Goal: Transaction & Acquisition: Book appointment/travel/reservation

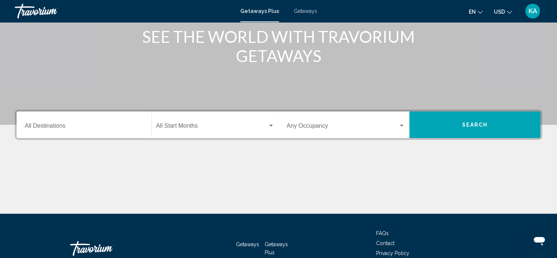
scroll to position [113, 0]
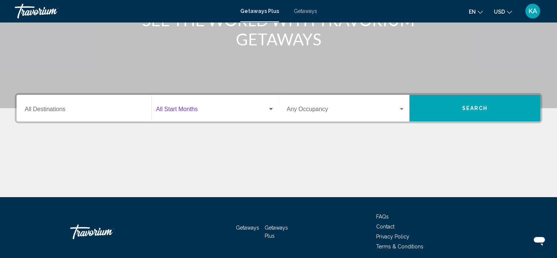
click at [268, 107] on div "Search widget" at bounding box center [271, 109] width 7 height 6
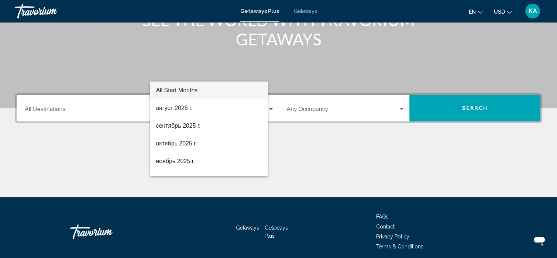
scroll to position [142, 0]
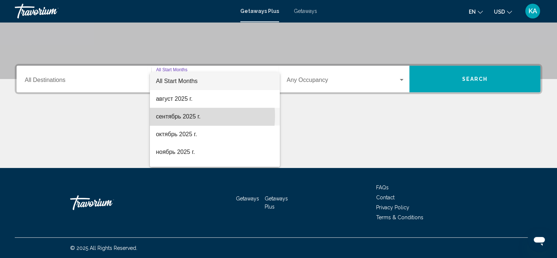
click at [182, 116] on span "сентябрь 2025 г." at bounding box center [215, 117] width 118 height 18
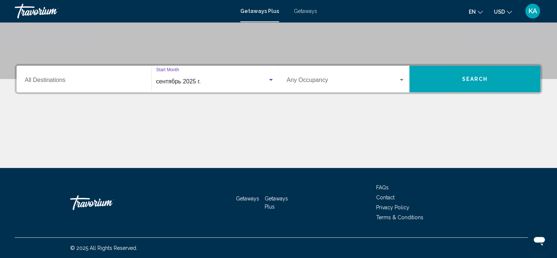
click at [98, 84] on input "Destination All Destinations" at bounding box center [84, 81] width 118 height 7
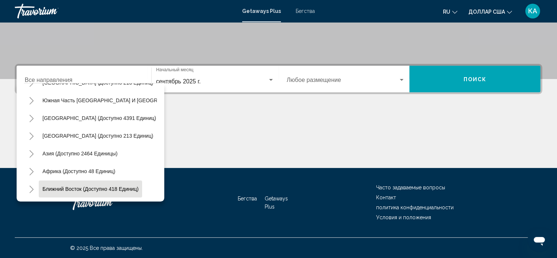
scroll to position [123, 1]
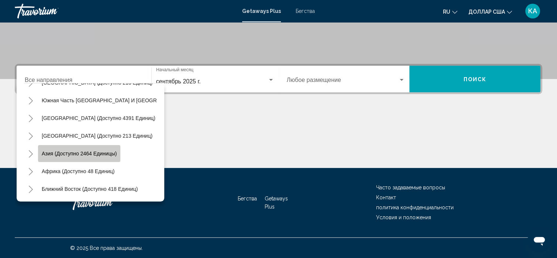
click at [71, 147] on button "Азия (доступно 2464 единицы)" at bounding box center [79, 153] width 82 height 17
type input "**********"
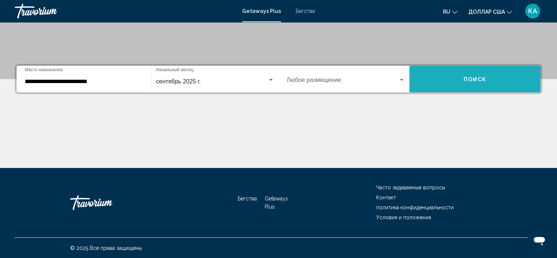
click at [455, 78] on button "Поиск" at bounding box center [474, 79] width 131 height 27
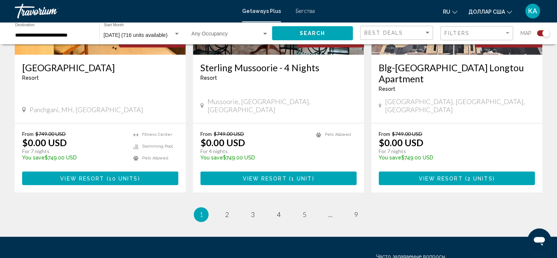
scroll to position [1185, 0]
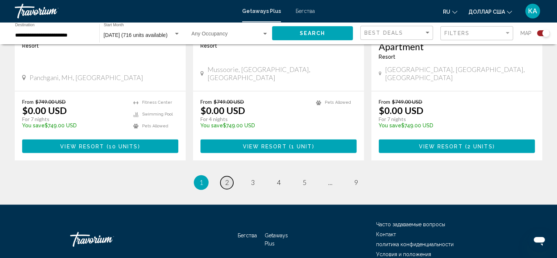
click at [228, 178] on span "2" at bounding box center [227, 182] width 4 height 8
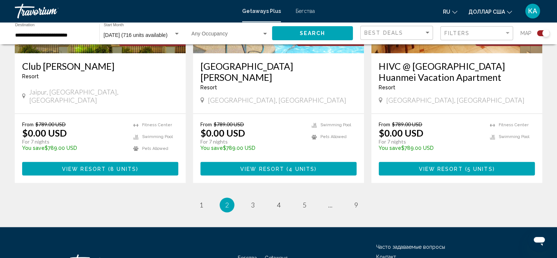
scroll to position [1151, 0]
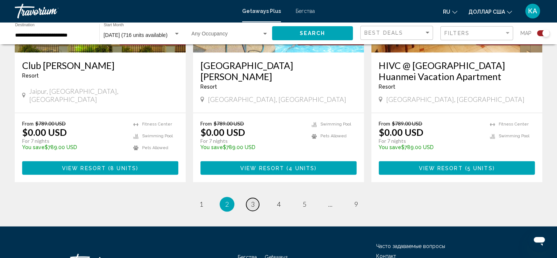
click at [254, 200] on span "3" at bounding box center [253, 204] width 4 height 8
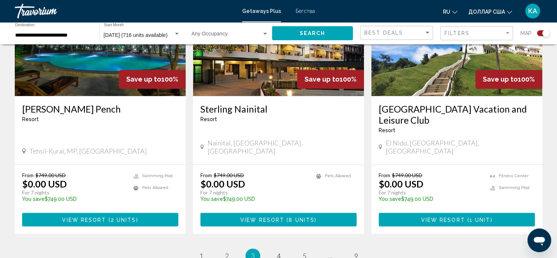
scroll to position [1146, 0]
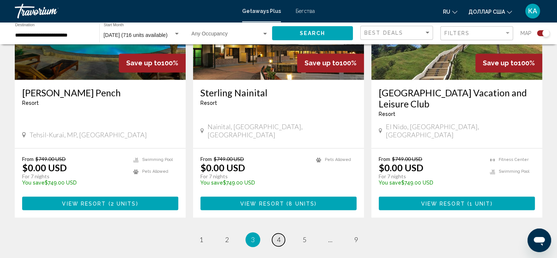
click at [275, 233] on link "page 4" at bounding box center [278, 239] width 13 height 13
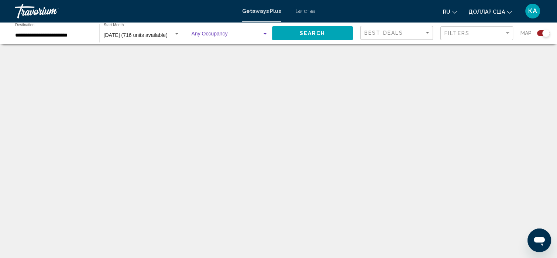
click at [266, 31] on div "Search widget" at bounding box center [265, 34] width 7 height 6
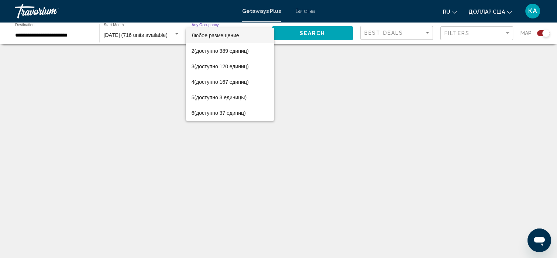
click at [289, 71] on div at bounding box center [278, 129] width 557 height 258
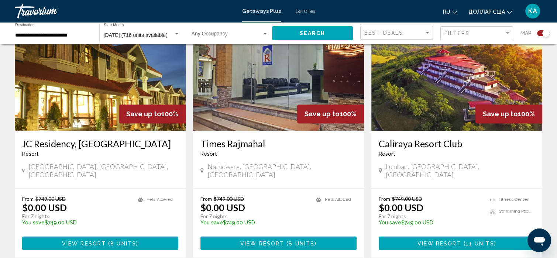
scroll to position [1100, 0]
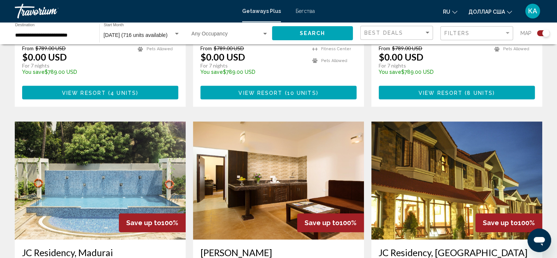
scroll to position [448, 0]
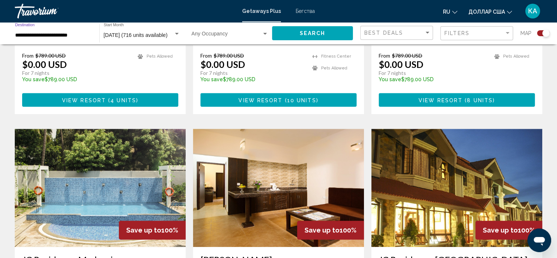
click at [66, 37] on input "**********" at bounding box center [53, 35] width 77 height 6
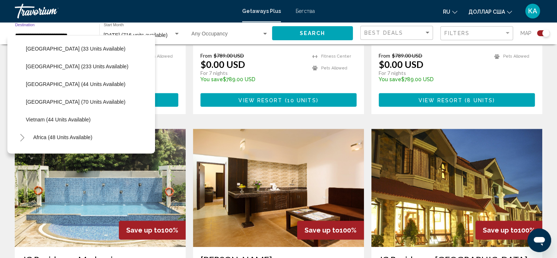
scroll to position [320, 0]
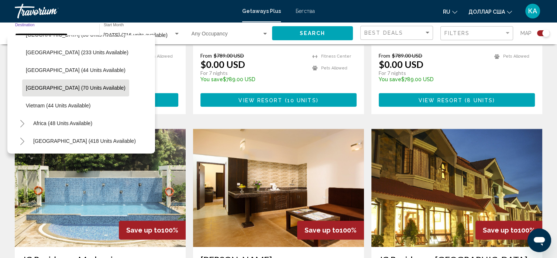
click at [51, 85] on span "[GEOGRAPHIC_DATA] (70 units available)" at bounding box center [76, 88] width 100 height 6
type input "**********"
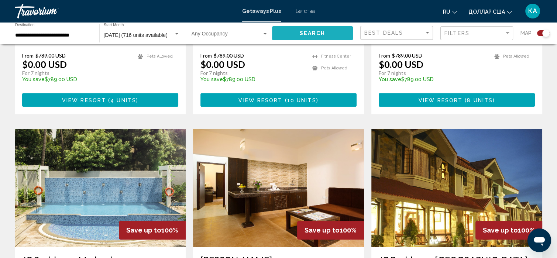
click at [319, 35] on span "Search" at bounding box center [313, 34] width 26 height 6
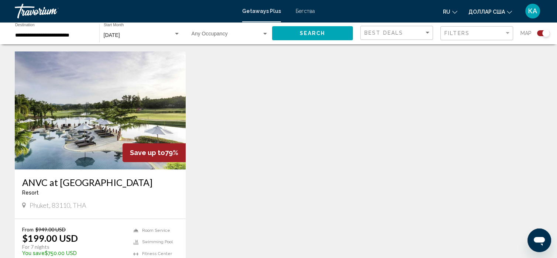
scroll to position [573, 0]
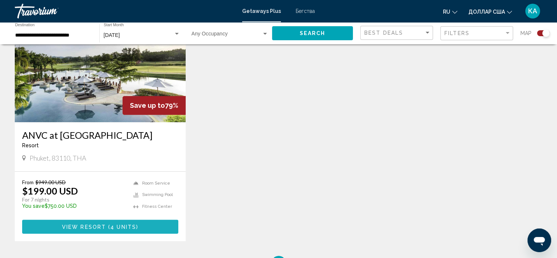
click at [88, 224] on span "View Resort" at bounding box center [84, 227] width 44 height 6
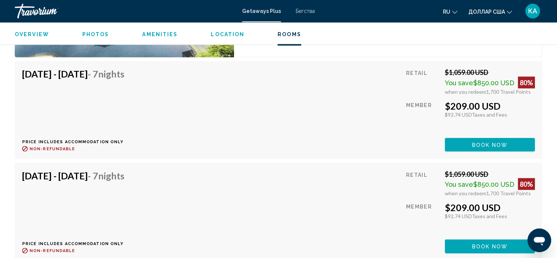
scroll to position [1336, 0]
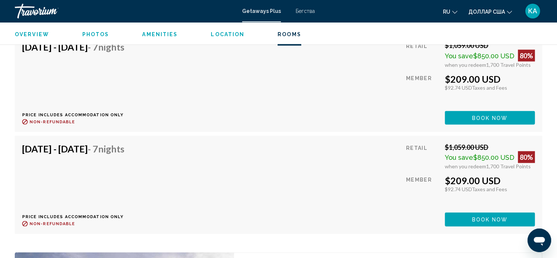
click at [503, 118] on span "Book now" at bounding box center [490, 118] width 36 height 6
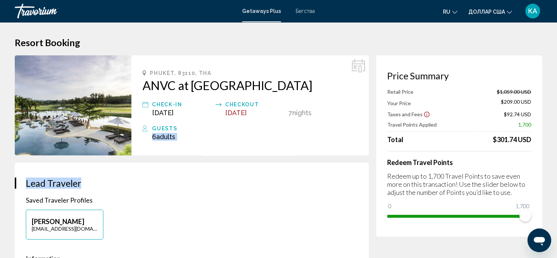
drag, startPoint x: 238, startPoint y: 121, endPoint x: 241, endPoint y: 158, distance: 36.3
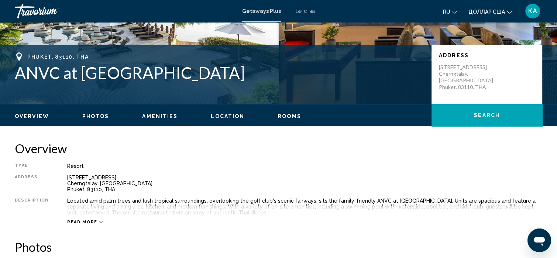
scroll to position [140, 0]
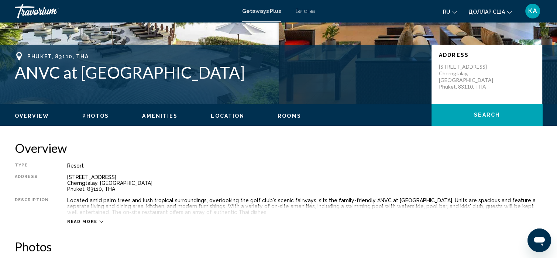
click at [41, 112] on ul "Overview Photos Amenities Location Rooms Search" at bounding box center [278, 115] width 527 height 8
click at [41, 118] on span "Overview" at bounding box center [32, 116] width 34 height 6
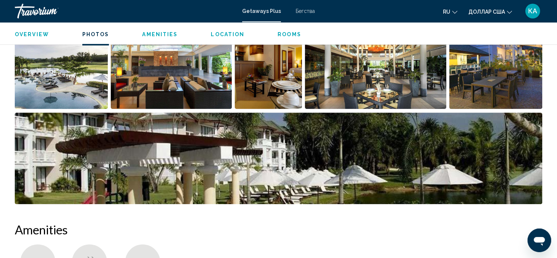
scroll to position [369, 0]
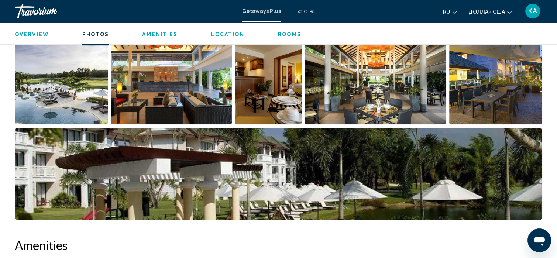
click at [94, 34] on span "Photos" at bounding box center [95, 34] width 27 height 6
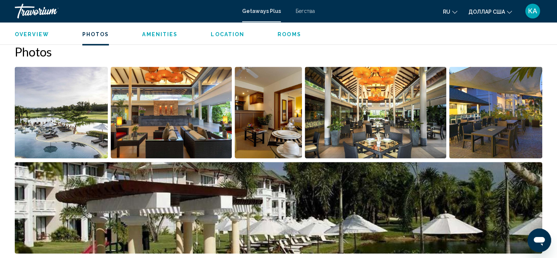
click at [279, 37] on span "Rooms" at bounding box center [290, 34] width 24 height 6
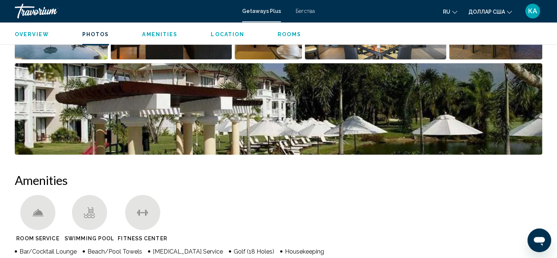
scroll to position [434, 0]
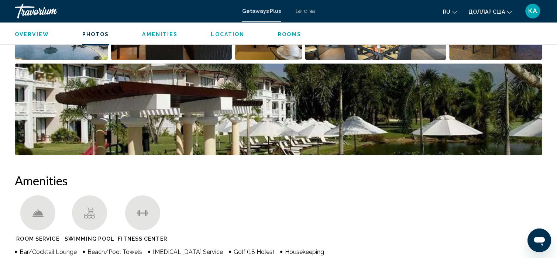
drag, startPoint x: 251, startPoint y: 178, endPoint x: 114, endPoint y: 209, distance: 139.5
click at [114, 209] on li "Swimming Pool" at bounding box center [91, 220] width 53 height 50
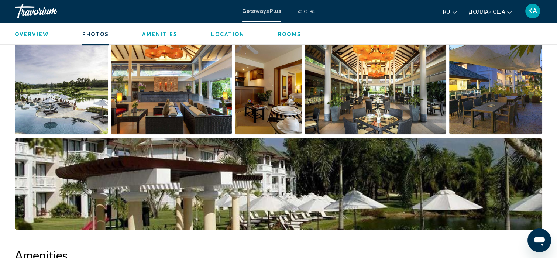
scroll to position [353, 0]
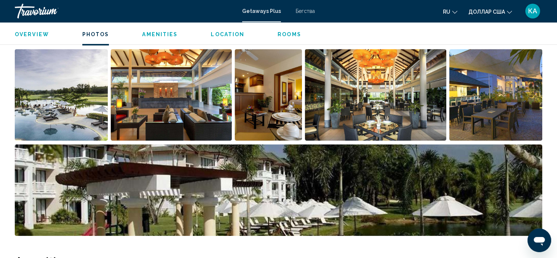
drag, startPoint x: 142, startPoint y: 238, endPoint x: 41, endPoint y: 31, distance: 230.5
click at [41, 31] on ul "Overview Photos Amenities Location Rooms Search" at bounding box center [278, 34] width 527 height 8
click at [38, 37] on button "Overview" at bounding box center [32, 34] width 34 height 7
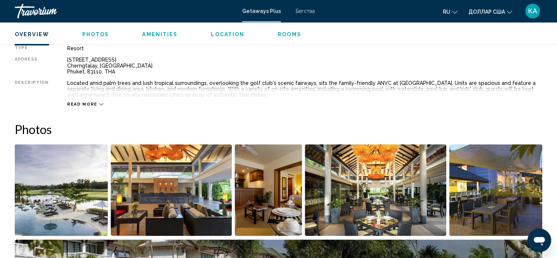
scroll to position [236, 0]
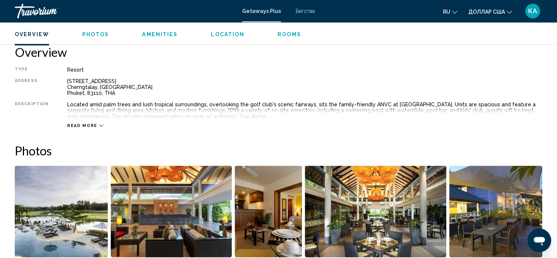
click at [89, 109] on div "Read more" at bounding box center [304, 118] width 475 height 20
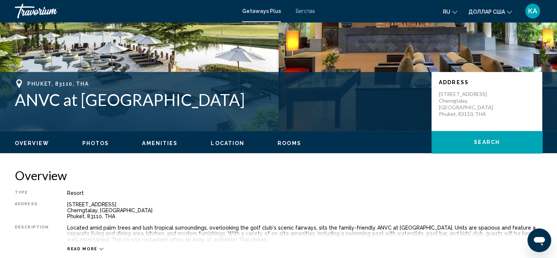
scroll to position [112, 0]
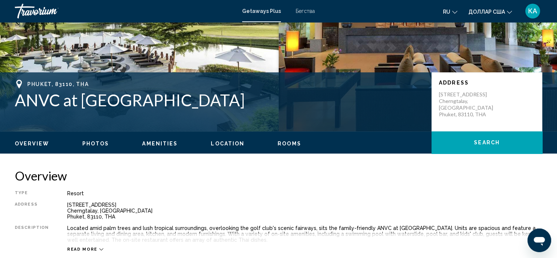
click at [89, 112] on div "[GEOGRAPHIC_DATA], THA ANVC at [GEOGRAPHIC_DATA] Laguna Address [STREET_ADDRESS]" at bounding box center [278, 102] width 557 height 44
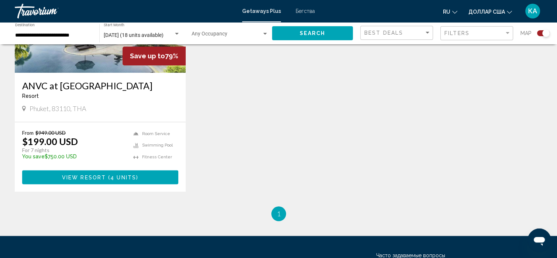
scroll to position [630, 0]
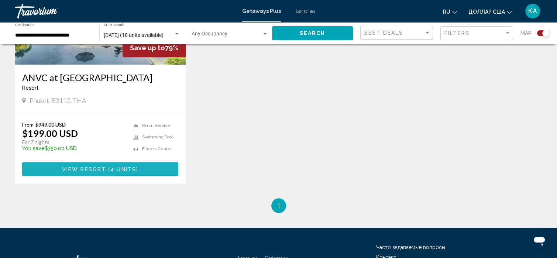
click at [142, 162] on button "View Resort ( 4 units )" at bounding box center [100, 169] width 156 height 14
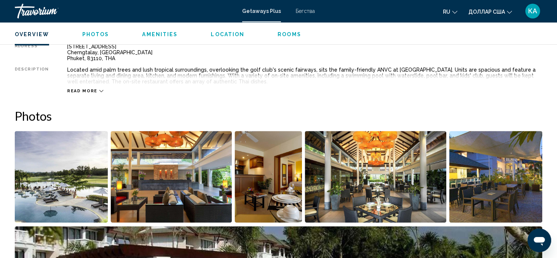
scroll to position [271, 0]
click at [154, 79] on div "Read more" at bounding box center [304, 84] width 475 height 20
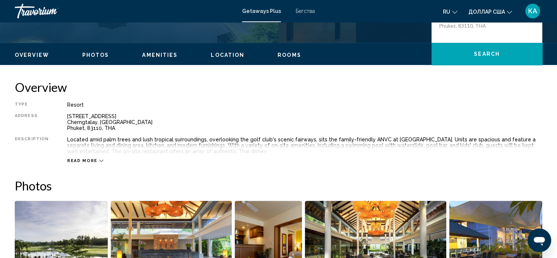
scroll to position [199, 0]
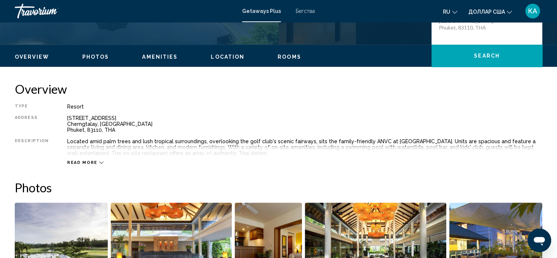
click at [142, 226] on img "Open full-screen image slider" at bounding box center [171, 249] width 121 height 92
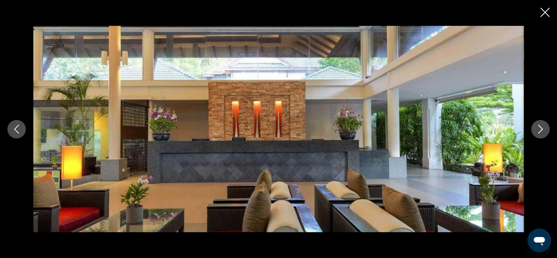
click at [544, 12] on icon "Close slideshow" at bounding box center [544, 12] width 9 height 9
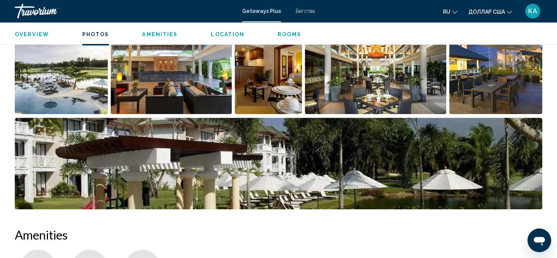
scroll to position [380, 0]
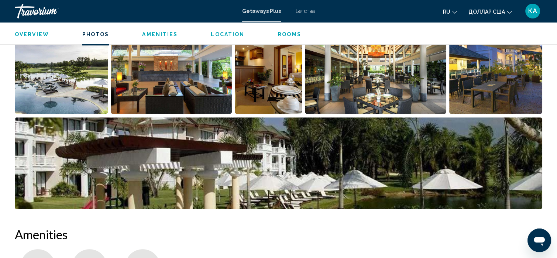
click at [195, 148] on img "Open full-screen image slider" at bounding box center [278, 163] width 527 height 92
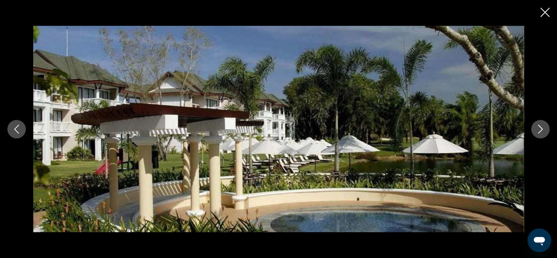
click at [542, 14] on icon "Close slideshow" at bounding box center [544, 12] width 9 height 9
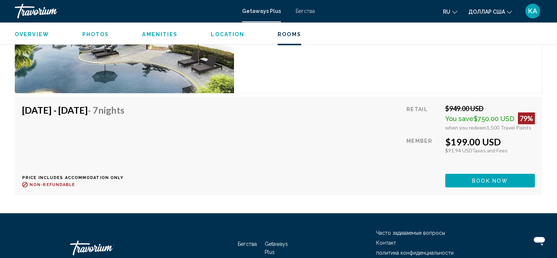
scroll to position [1659, 0]
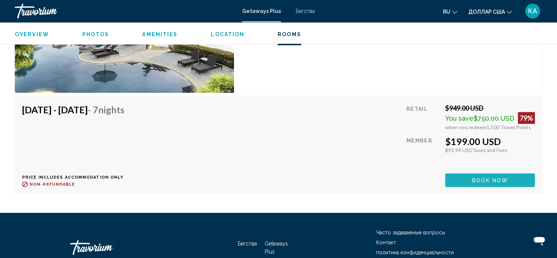
click at [479, 178] on span "Book now" at bounding box center [490, 181] width 36 height 6
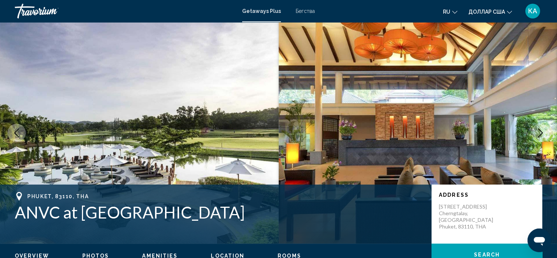
scroll to position [4, 0]
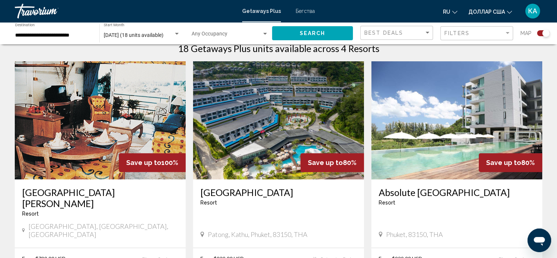
scroll to position [278, 0]
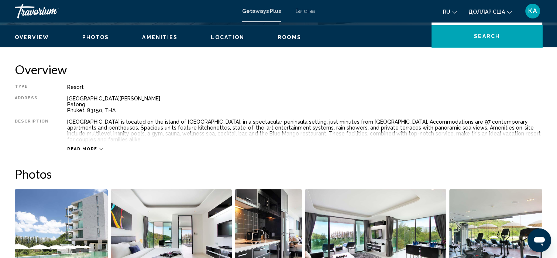
scroll to position [220, 0]
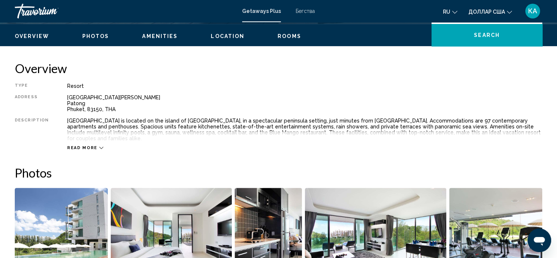
click at [99, 147] on icon "Основное содержание" at bounding box center [101, 148] width 4 height 2
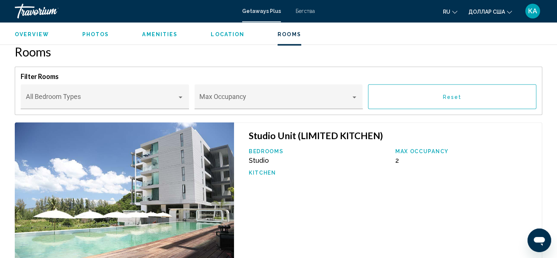
scroll to position [1189, 0]
click at [180, 94] on div "Основное содержание" at bounding box center [180, 97] width 7 height 6
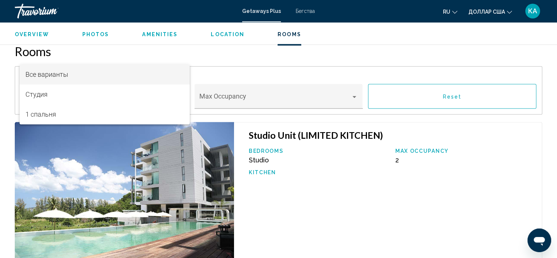
click at [355, 73] on div at bounding box center [278, 129] width 557 height 258
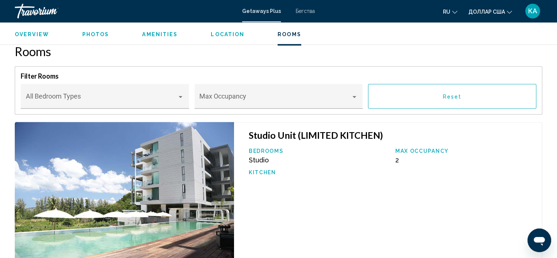
click at [355, 94] on div "Основное содержание" at bounding box center [354, 97] width 7 height 6
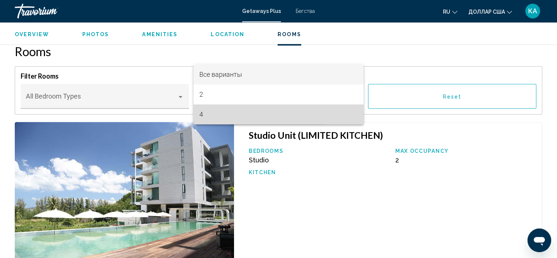
click at [204, 112] on span "4" at bounding box center [278, 114] width 158 height 20
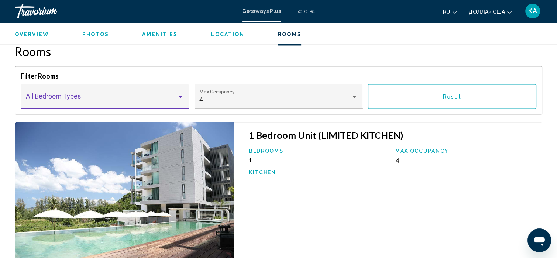
click at [179, 96] on div "Основное содержание" at bounding box center [181, 97] width 4 height 2
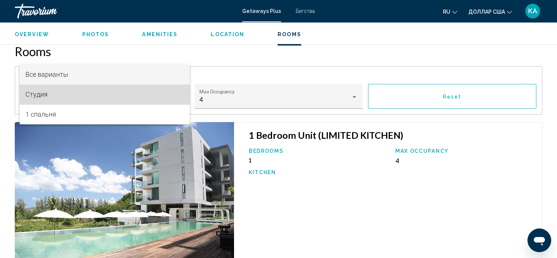
click at [45, 94] on font "Студия" at bounding box center [36, 94] width 22 height 8
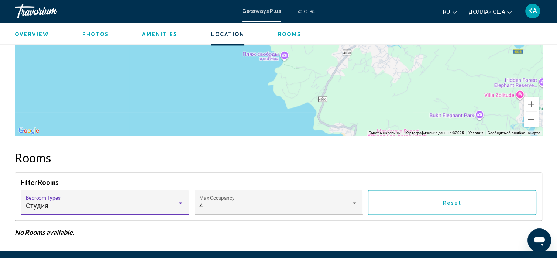
scroll to position [1082, 0]
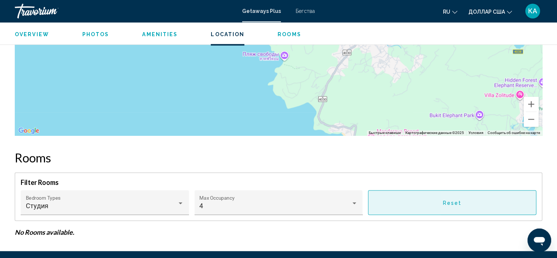
click at [395, 190] on button "Reset" at bounding box center [452, 202] width 168 height 25
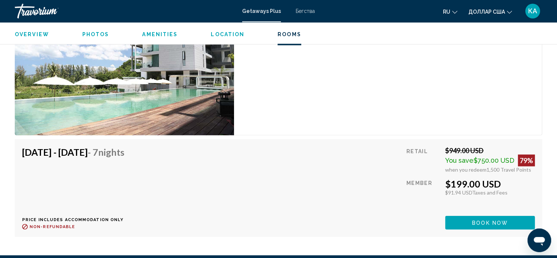
scroll to position [1690, 0]
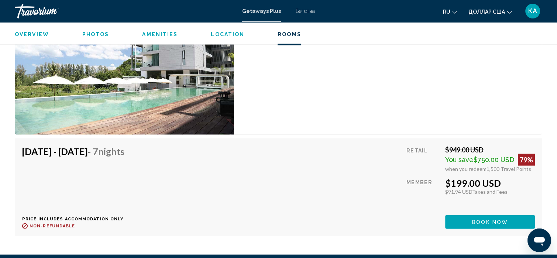
click at [492, 219] on span "Book now" at bounding box center [490, 222] width 36 height 6
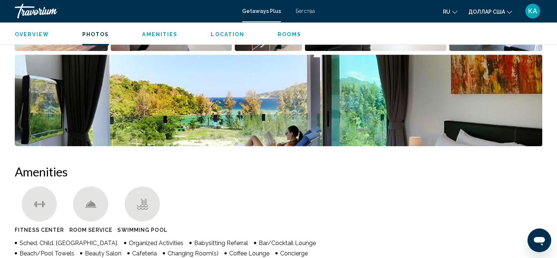
scroll to position [448, 0]
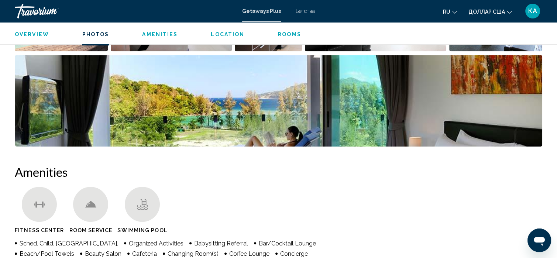
click at [286, 110] on img "Open full-screen image slider" at bounding box center [278, 101] width 527 height 92
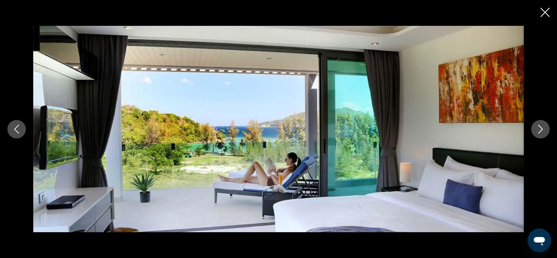
click at [545, 11] on icon "Close slideshow" at bounding box center [544, 12] width 9 height 9
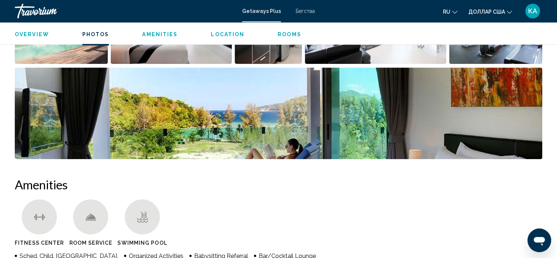
scroll to position [435, 0]
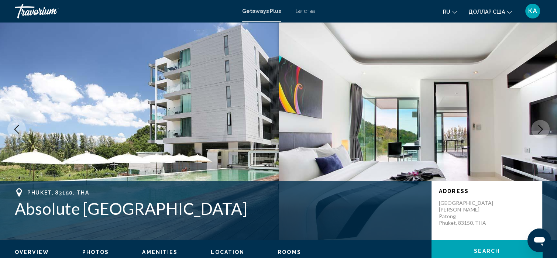
click at [130, 51] on img "Основное содержание" at bounding box center [139, 128] width 279 height 221
click at [213, 133] on img "Основное содержание" at bounding box center [139, 128] width 279 height 221
click at [382, 166] on img "Основное содержание" at bounding box center [418, 128] width 279 height 221
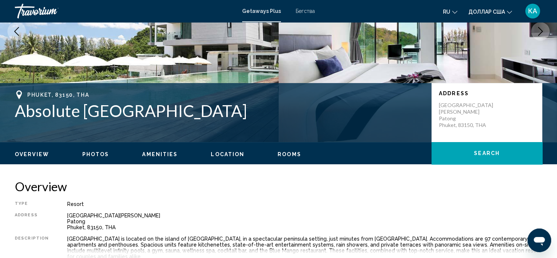
scroll to position [102, 0]
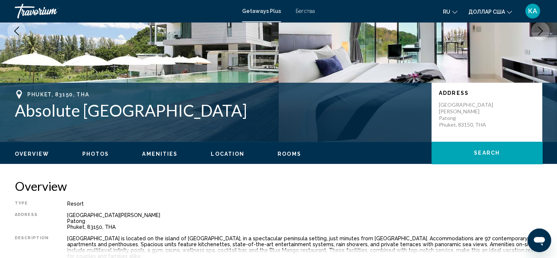
click at [148, 88] on div "[GEOGRAPHIC_DATA] Address [GEOGRAPHIC_DATA][PERSON_NAME]" at bounding box center [278, 112] width 557 height 59
click at [137, 47] on img "Основное содержание" at bounding box center [139, 30] width 279 height 221
click at [116, 89] on div "[GEOGRAPHIC_DATA] Address [GEOGRAPHIC_DATA][PERSON_NAME]" at bounding box center [278, 112] width 557 height 59
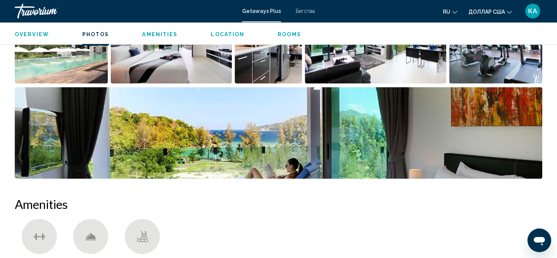
scroll to position [418, 0]
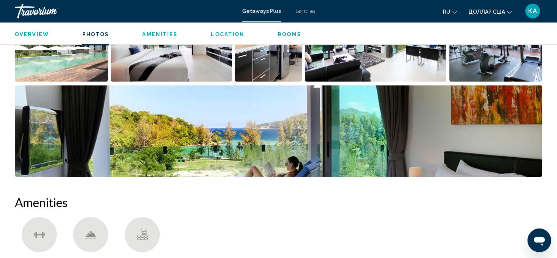
click at [183, 195] on h2 "Amenities" at bounding box center [278, 202] width 527 height 15
click at [149, 198] on h2 "Amenities" at bounding box center [278, 202] width 527 height 15
click at [144, 150] on img "Open full-screen image slider" at bounding box center [278, 131] width 527 height 92
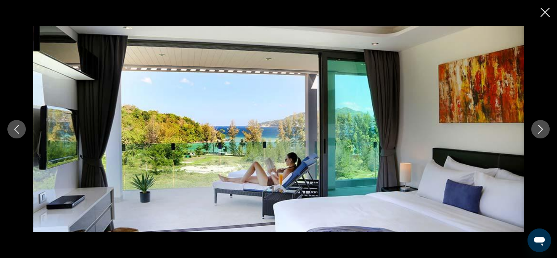
click at [544, 14] on icon "Close slideshow" at bounding box center [544, 12] width 9 height 9
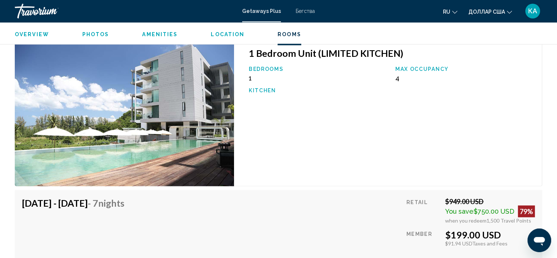
scroll to position [1639, 0]
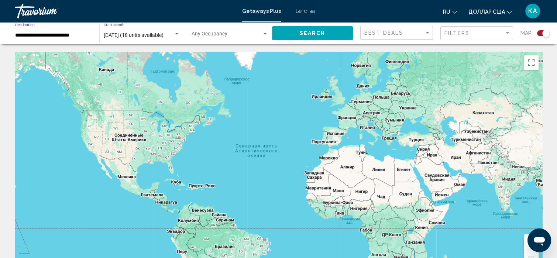
click at [52, 36] on input "**********" at bounding box center [53, 35] width 77 height 6
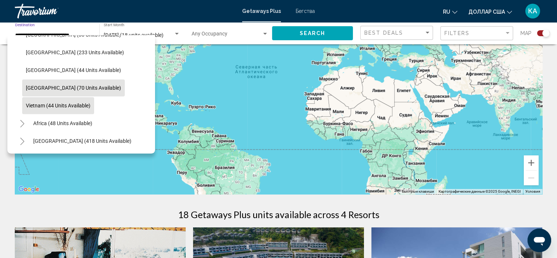
scroll to position [79, 0]
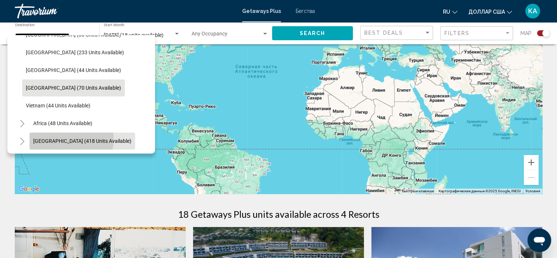
click at [70, 138] on span "[GEOGRAPHIC_DATA] (418 units available)" at bounding box center [82, 141] width 98 height 6
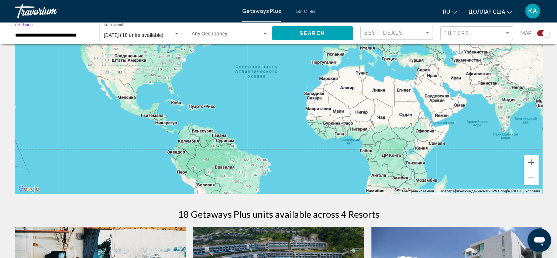
click at [77, 38] on input "**********" at bounding box center [53, 35] width 77 height 6
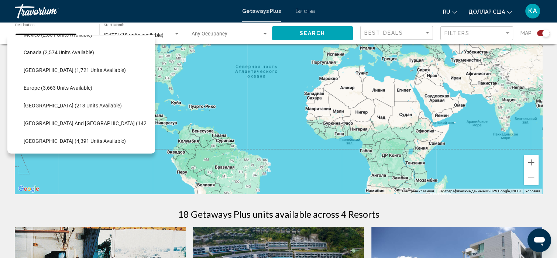
scroll to position [52, 10]
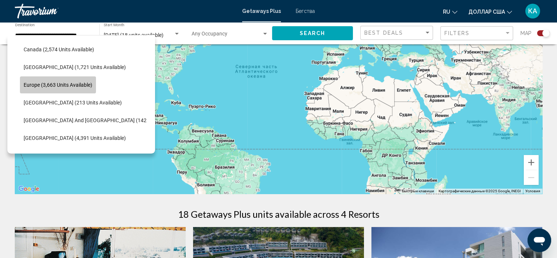
click at [74, 82] on span "Europe (3,663 units available)" at bounding box center [58, 85] width 69 height 6
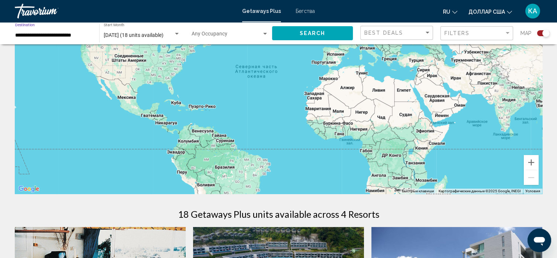
click at [69, 37] on input "**********" at bounding box center [53, 35] width 77 height 6
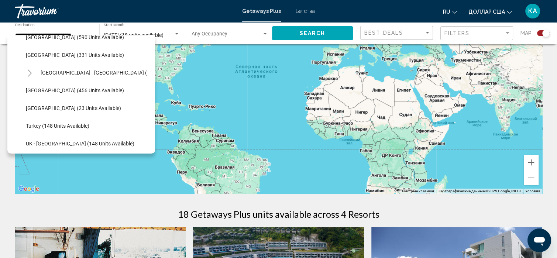
scroll to position [290, 0]
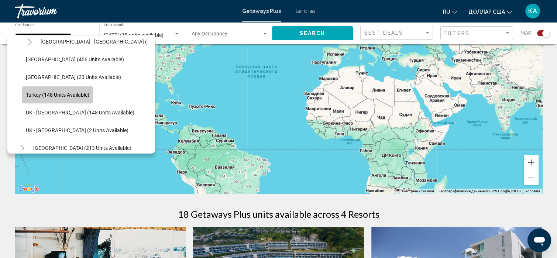
click at [42, 98] on button "Turkey (148 units available)" at bounding box center [57, 94] width 71 height 17
type input "**********"
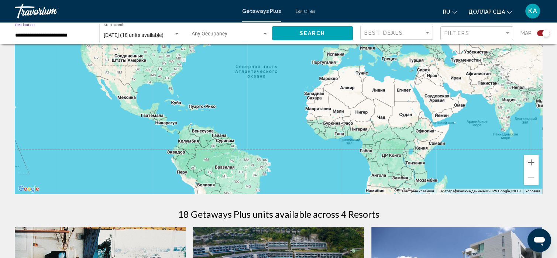
click at [61, 36] on input "**********" at bounding box center [53, 35] width 77 height 6
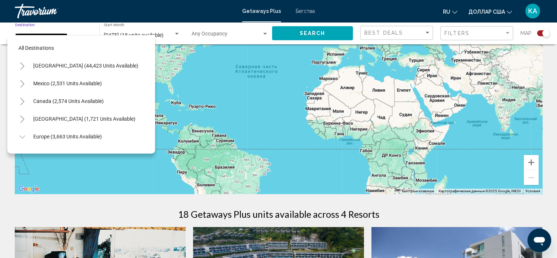
scroll to position [295, 0]
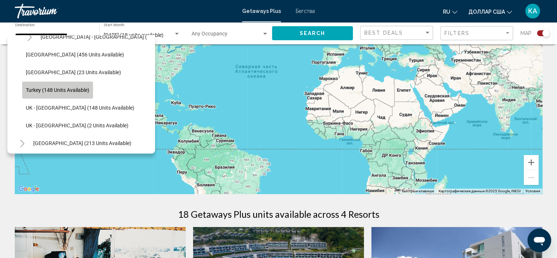
click at [85, 90] on span "Turkey (148 units available)" at bounding box center [57, 90] width 63 height 6
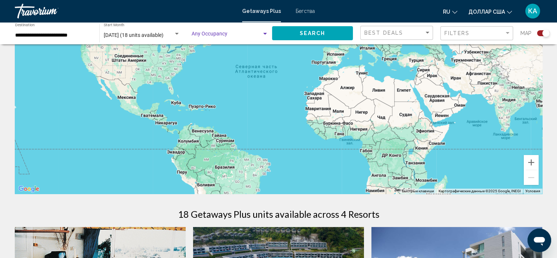
click at [264, 33] on div "Search widget" at bounding box center [265, 34] width 4 height 2
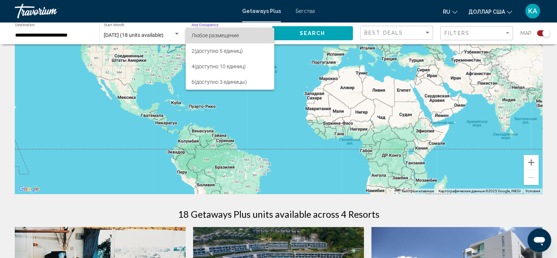
click at [264, 33] on span "Любое размещение" at bounding box center [230, 36] width 77 height 16
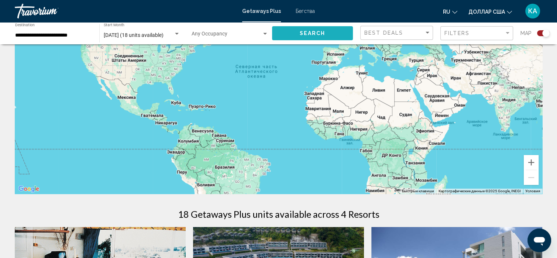
click at [322, 27] on button "Search" at bounding box center [312, 33] width 81 height 14
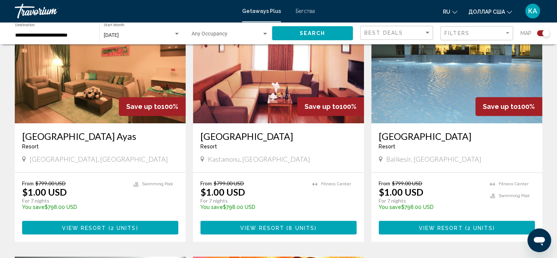
scroll to position [304, 0]
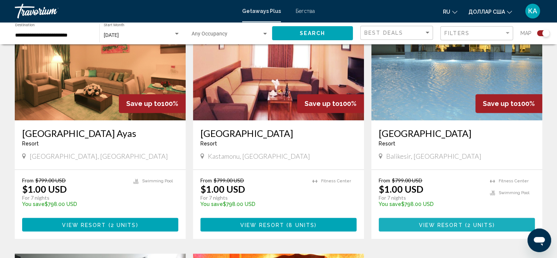
click at [443, 223] on span "View Resort" at bounding box center [441, 225] width 44 height 6
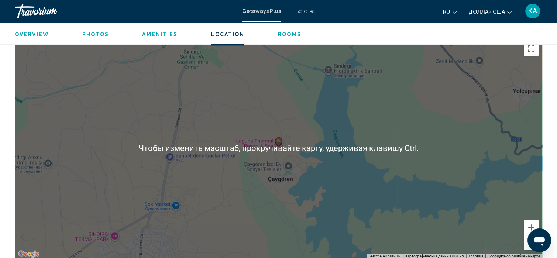
scroll to position [1007, 0]
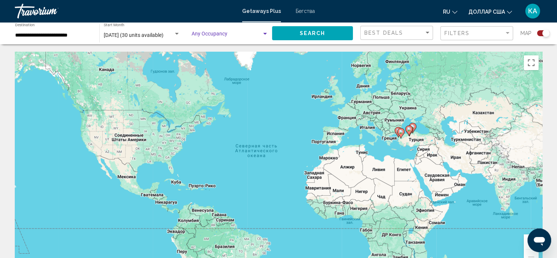
click at [265, 32] on div "Search widget" at bounding box center [265, 34] width 7 height 6
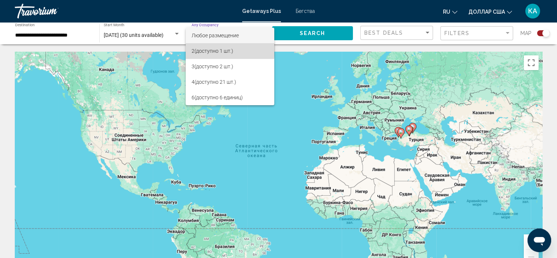
click at [221, 50] on font "(доступно 1 шт.)" at bounding box center [214, 51] width 39 height 6
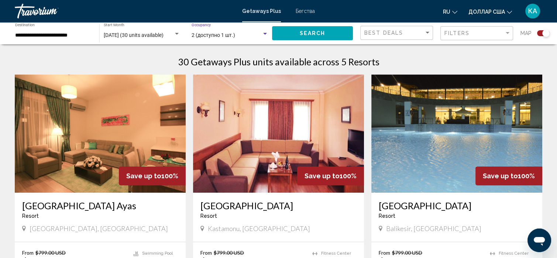
scroll to position [245, 0]
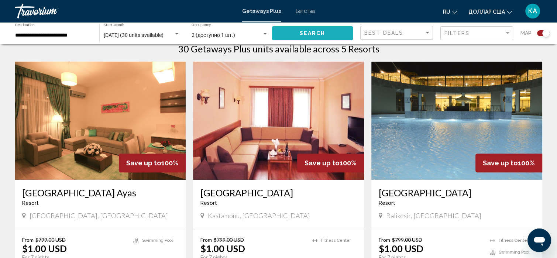
click at [322, 35] on span "Search" at bounding box center [313, 34] width 26 height 6
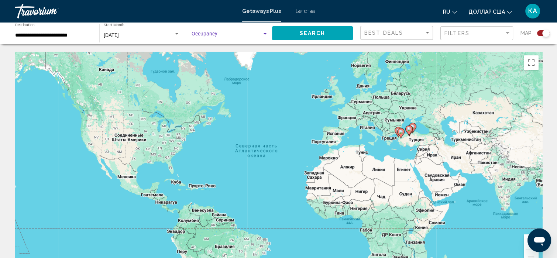
click at [265, 32] on div "Search widget" at bounding box center [265, 34] width 7 height 6
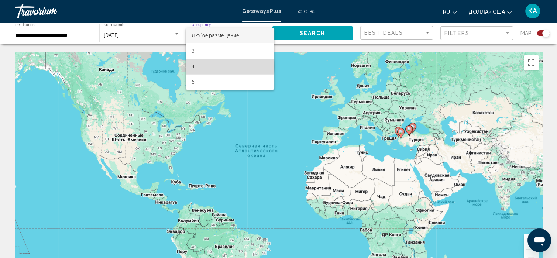
click at [197, 66] on span "4" at bounding box center [230, 67] width 77 height 16
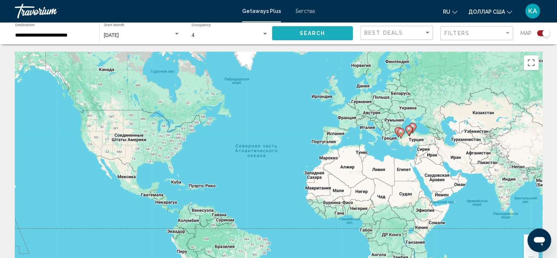
click at [321, 32] on span "Search" at bounding box center [313, 34] width 26 height 6
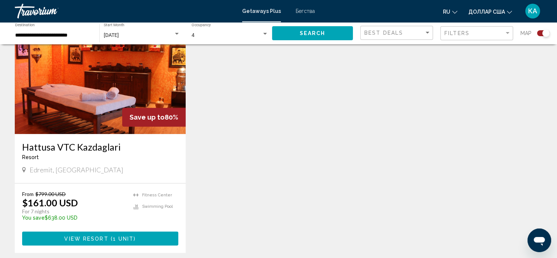
scroll to position [555, 0]
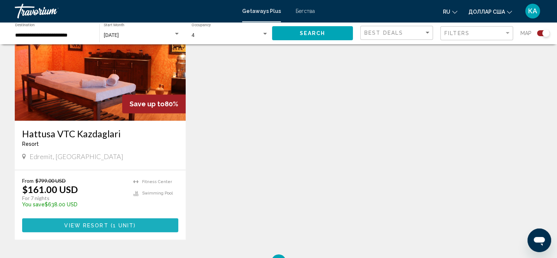
click at [108, 220] on button "View Resort ( 1 unit )" at bounding box center [100, 225] width 156 height 14
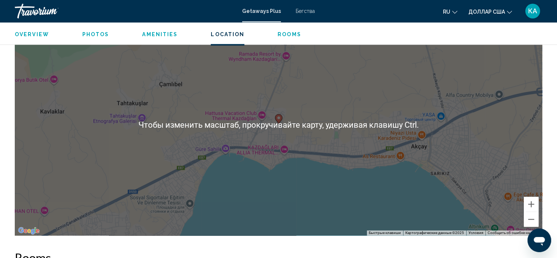
scroll to position [1037, 0]
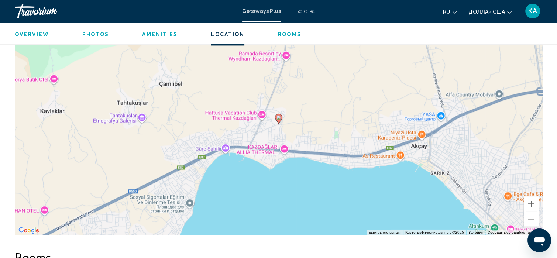
click at [188, 152] on div "Чтобы активировать перетаскивание с помощью клавиатуры, нажмите Alt + Ввод. Пос…" at bounding box center [278, 124] width 527 height 221
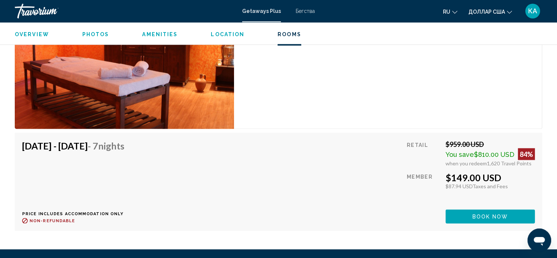
scroll to position [1348, 0]
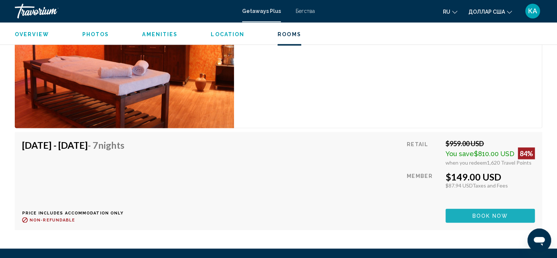
click at [484, 213] on span "Book now" at bounding box center [490, 216] width 36 height 6
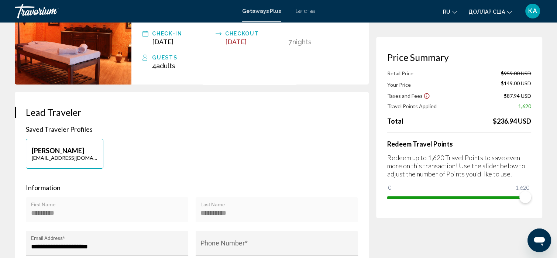
scroll to position [71, 0]
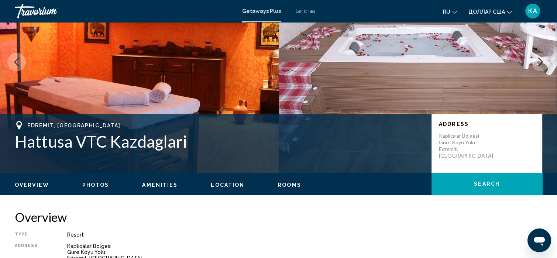
scroll to position [4, 0]
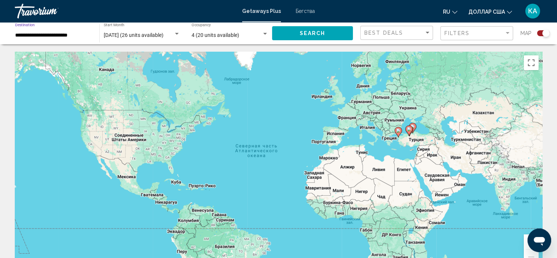
click at [72, 35] on input "**********" at bounding box center [53, 35] width 77 height 6
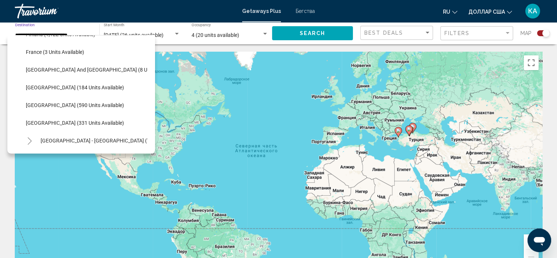
scroll to position [191, 0]
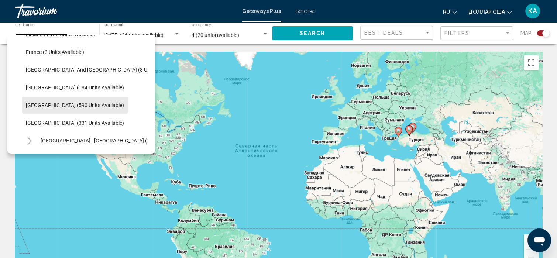
click at [76, 100] on button "[GEOGRAPHIC_DATA] (590 units available)" at bounding box center [75, 105] width 106 height 17
type input "**********"
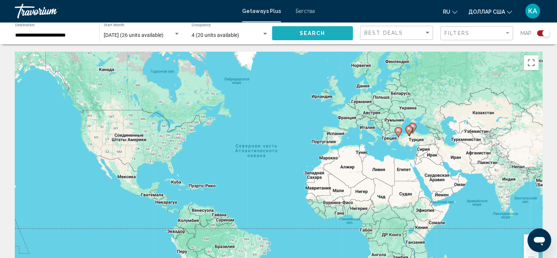
click at [298, 28] on button "Search" at bounding box center [312, 33] width 81 height 14
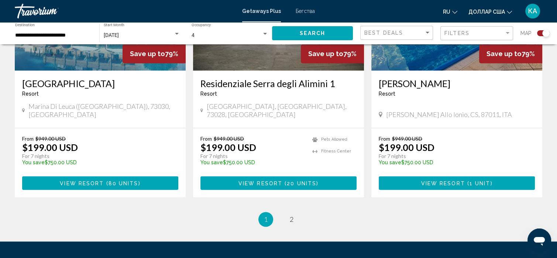
scroll to position [1148, 0]
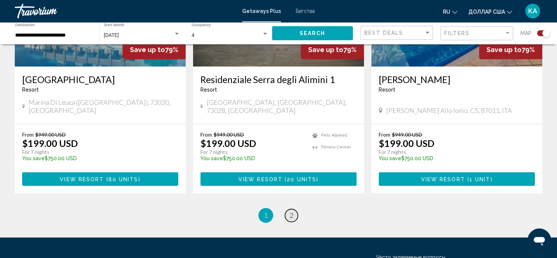
click at [293, 211] on span "2" at bounding box center [292, 215] width 4 height 8
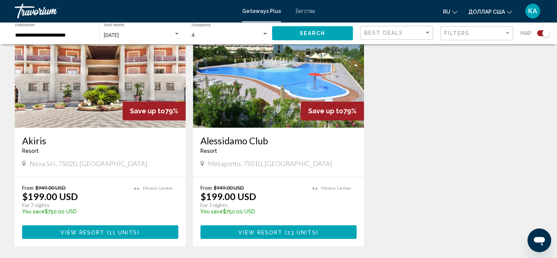
scroll to position [297, 0]
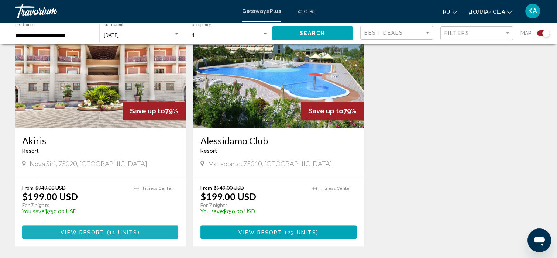
click at [104, 226] on button "View Resort ( 11 units )" at bounding box center [100, 232] width 156 height 14
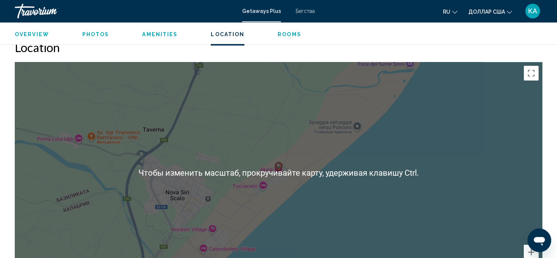
scroll to position [869, 0]
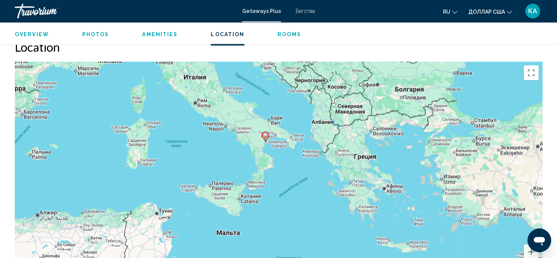
drag, startPoint x: 199, startPoint y: 154, endPoint x: 199, endPoint y: 112, distance: 42.4
click at [199, 112] on div "Чтобы активировать перетаскивание с помощью клавиатуры, нажмите Alt + Ввод. Пос…" at bounding box center [278, 172] width 527 height 221
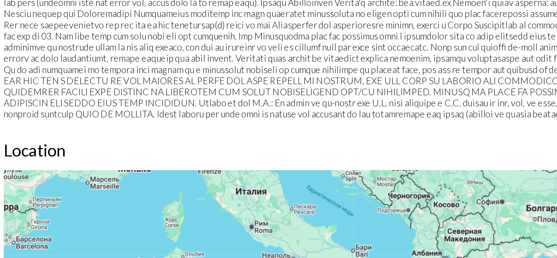
scroll to position [737, 0]
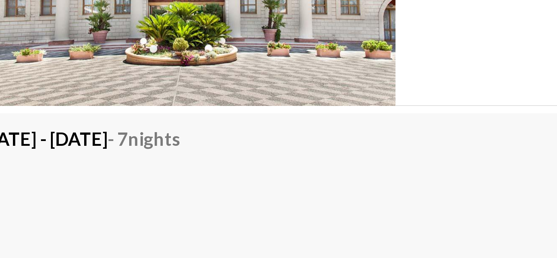
scroll to position [1155, 0]
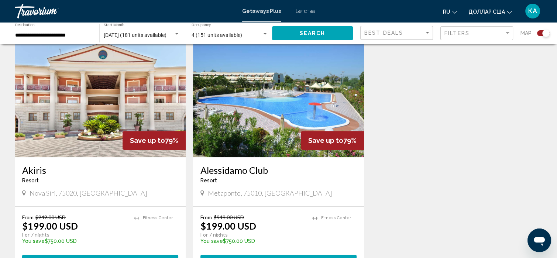
scroll to position [267, 0]
click at [223, 132] on img "Основное содержание" at bounding box center [278, 98] width 171 height 118
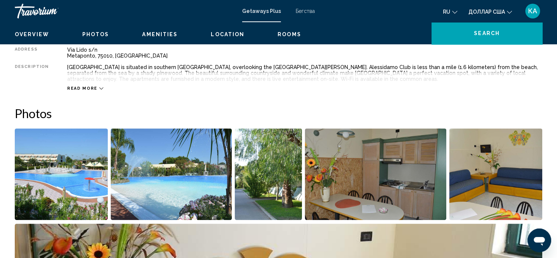
scroll to position [4, 0]
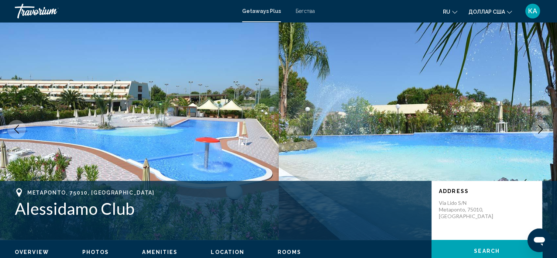
click at [175, 107] on img "Основное содержание" at bounding box center [139, 128] width 279 height 221
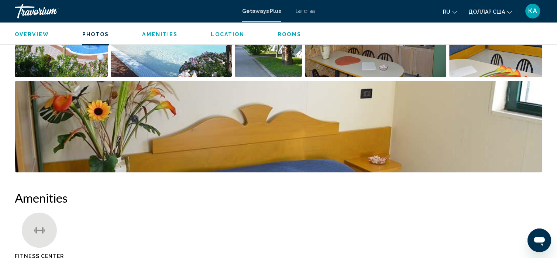
scroll to position [411, 0]
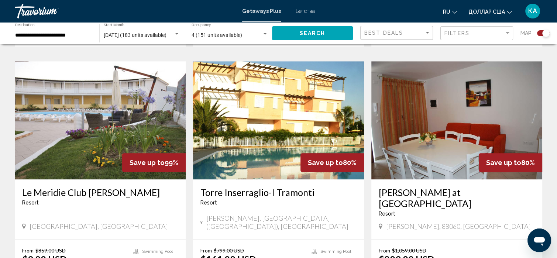
scroll to position [511, 0]
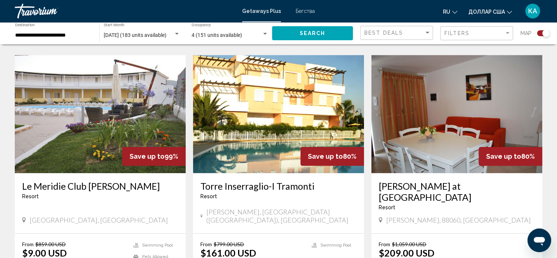
click at [202, 88] on img "Основное содержание" at bounding box center [278, 114] width 171 height 118
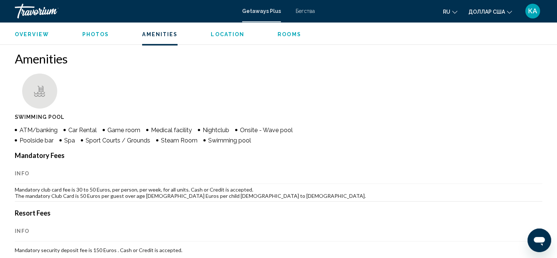
scroll to position [563, 0]
click at [168, 79] on ul "Swimming Pool" at bounding box center [278, 97] width 527 height 50
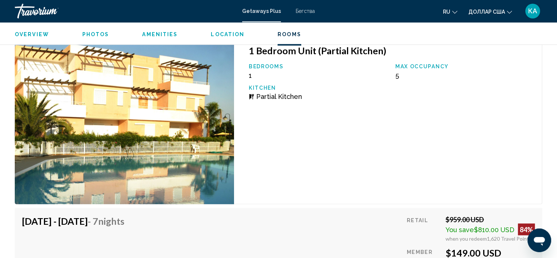
scroll to position [1271, 0]
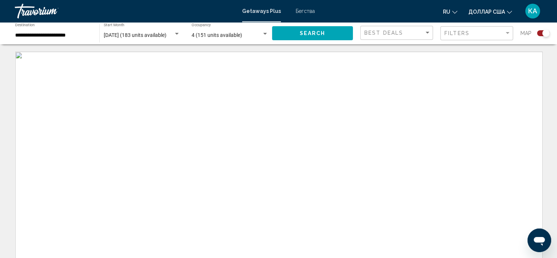
click at [67, 38] on div "**********" at bounding box center [53, 33] width 77 height 20
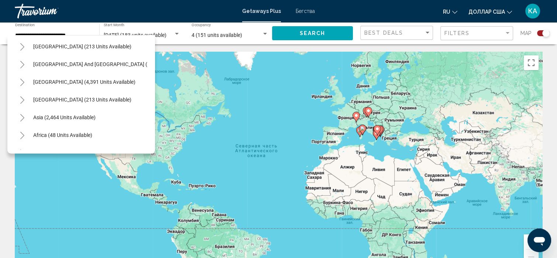
scroll to position [393, 0]
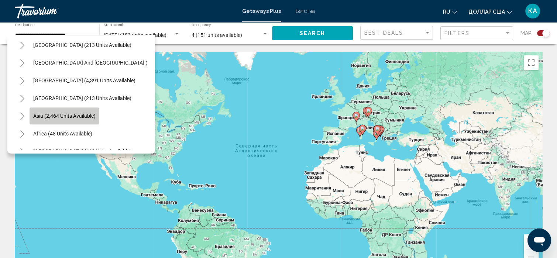
click at [79, 118] on span "Asia (2,464 units available)" at bounding box center [64, 116] width 62 height 6
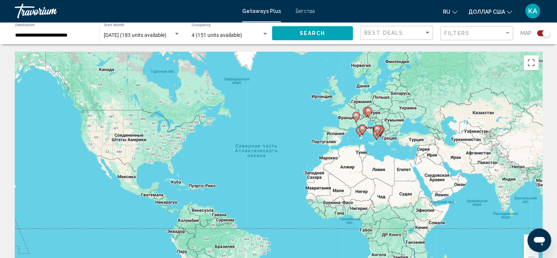
click at [75, 41] on div "**********" at bounding box center [53, 33] width 77 height 20
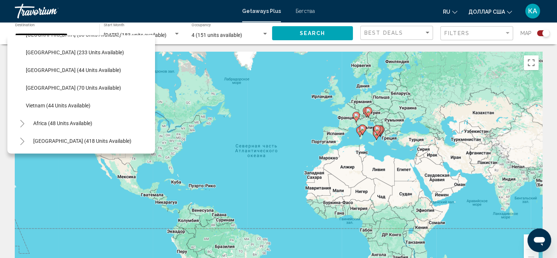
scroll to position [603, 0]
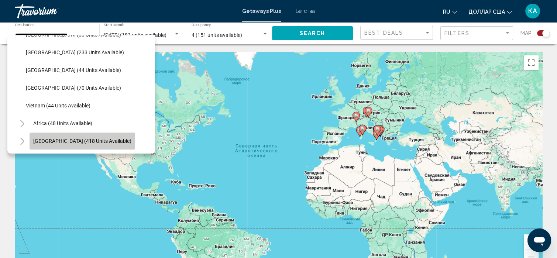
click at [89, 133] on button "[GEOGRAPHIC_DATA] (418 units available)" at bounding box center [83, 141] width 106 height 17
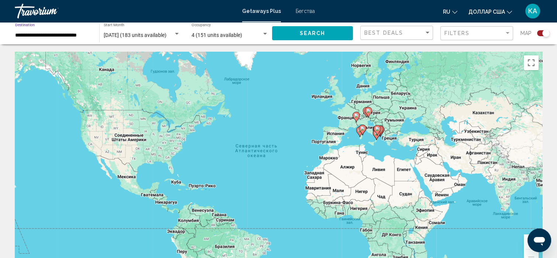
click at [78, 34] on input "**********" at bounding box center [53, 35] width 77 height 6
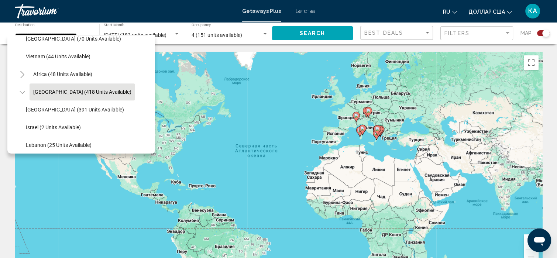
scroll to position [657, 0]
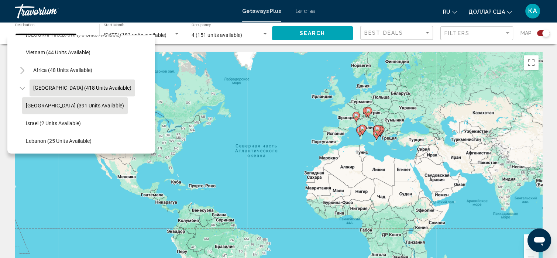
click at [35, 103] on span "[GEOGRAPHIC_DATA] (391 units available)" at bounding box center [75, 106] width 98 height 6
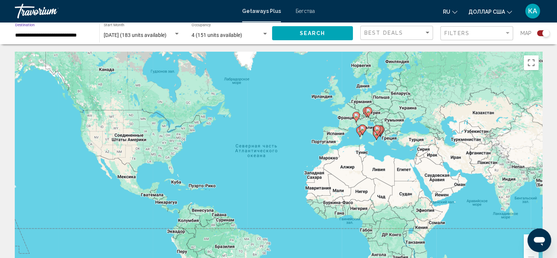
type input "**********"
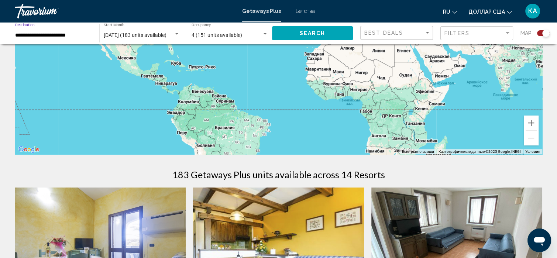
scroll to position [122, 0]
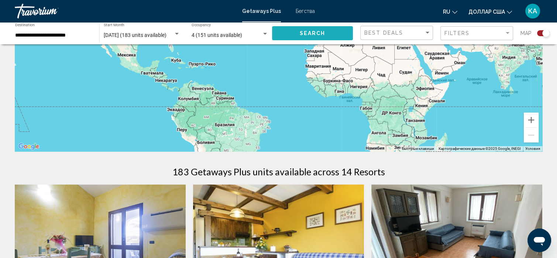
click at [312, 34] on span "Search" at bounding box center [313, 34] width 26 height 6
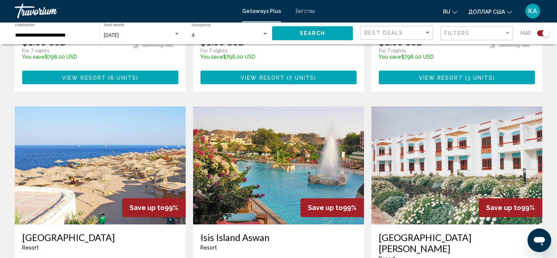
scroll to position [452, 0]
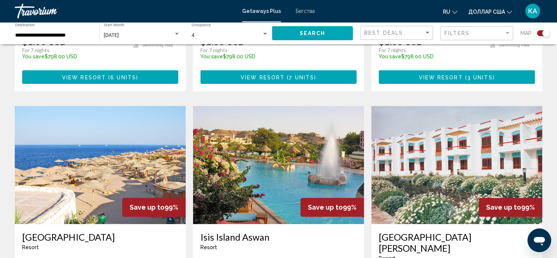
click at [268, 140] on img "Основное содержание" at bounding box center [278, 165] width 171 height 118
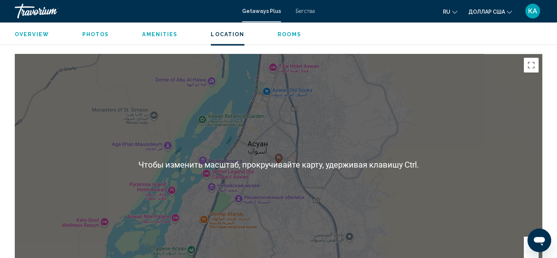
scroll to position [1056, 0]
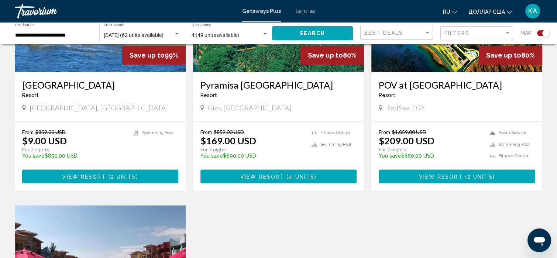
scroll to position [874, 0]
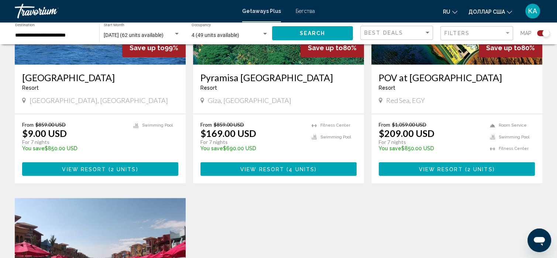
click at [102, 198] on img "Основное содержание" at bounding box center [100, 257] width 171 height 118
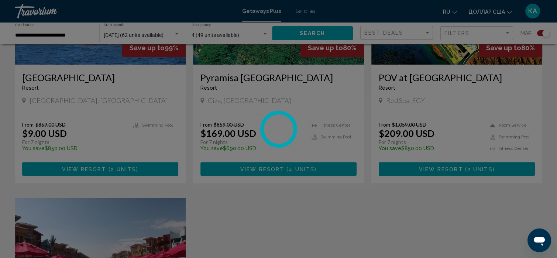
scroll to position [4, 0]
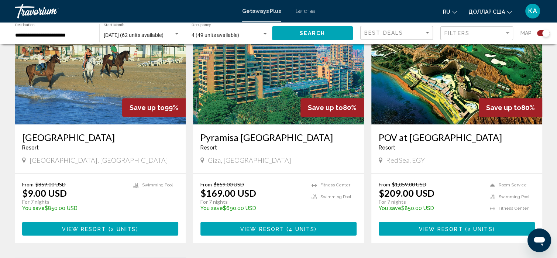
scroll to position [815, 0]
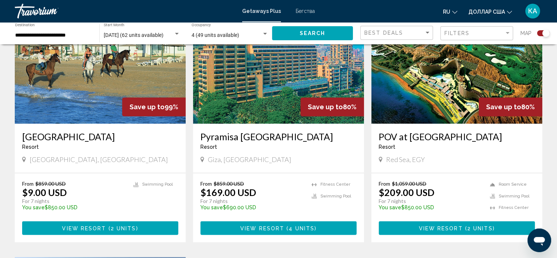
click at [368, 87] on app-exchanges-search-item "Save up to 80% POV at [GEOGRAPHIC_DATA] - This is an adults only resort Red Sea…" at bounding box center [457, 124] width 178 height 237
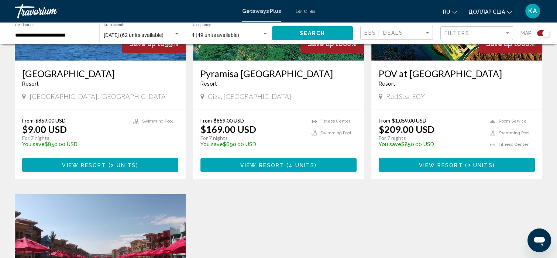
scroll to position [881, 0]
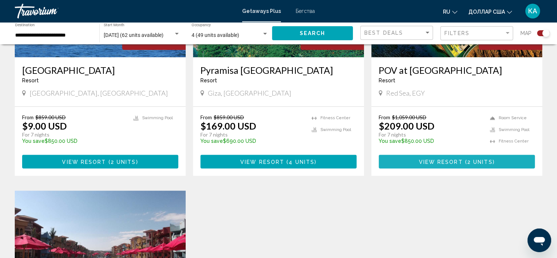
click at [410, 155] on button "View Resort ( 2 units )" at bounding box center [457, 162] width 156 height 14
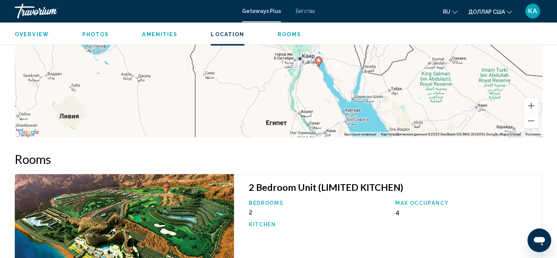
scroll to position [1056, 0]
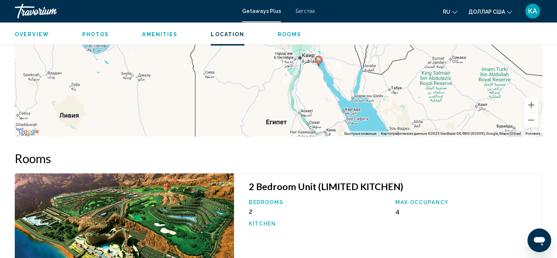
click at [297, 199] on p "Bedrooms" at bounding box center [318, 202] width 139 height 6
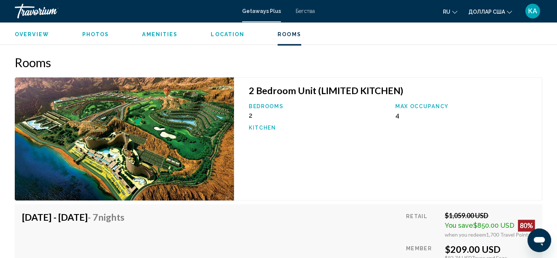
scroll to position [1153, 0]
click at [243, 169] on div "2 Bedroom Unit (LIMITED KITCHEN) Bedrooms 2 Max Occupancy 4 Kitchen" at bounding box center [388, 138] width 308 height 123
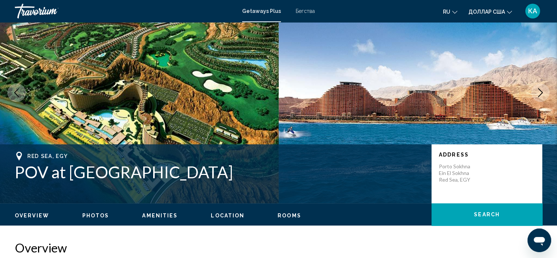
scroll to position [38, 0]
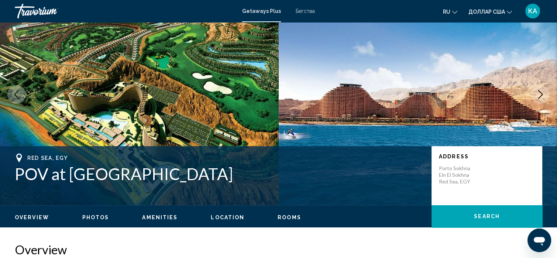
click at [285, 217] on span "Rooms" at bounding box center [290, 217] width 24 height 6
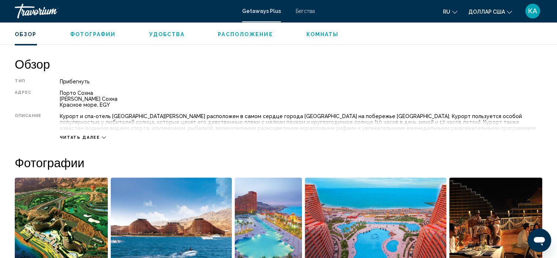
scroll to position [224, 0]
click at [102, 136] on icon "Основное содержание" at bounding box center [104, 138] width 4 height 4
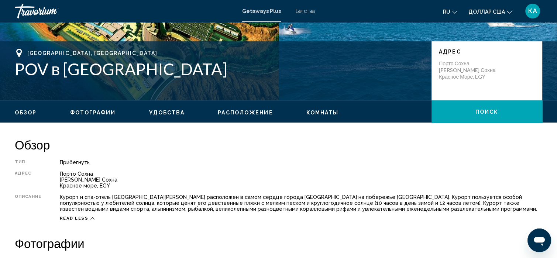
scroll to position [137, 0]
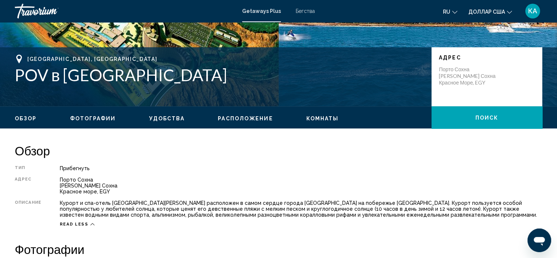
click at [8, 75] on div "[GEOGRAPHIC_DATA], [GEOGRAPHIC_DATA] POV в [GEOGRAPHIC_DATA] Адрес Порто Сохна …" at bounding box center [278, 77] width 557 height 44
click at [2, 72] on div "[GEOGRAPHIC_DATA], [GEOGRAPHIC_DATA] POV в [GEOGRAPHIC_DATA] Адрес Порто Сохна …" at bounding box center [278, 77] width 557 height 44
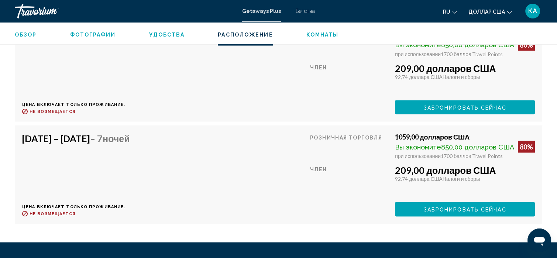
scroll to position [1369, 0]
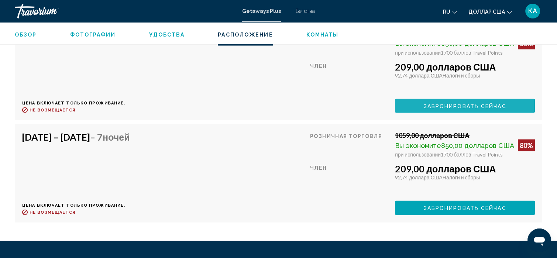
click at [441, 109] on font "Забронировать сейчас" at bounding box center [465, 106] width 83 height 6
